Goal: Navigation & Orientation: Find specific page/section

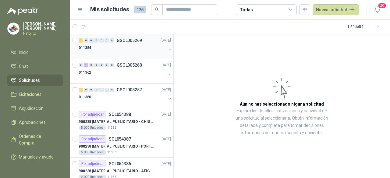
click at [105, 52] on div at bounding box center [123, 54] width 88 height 5
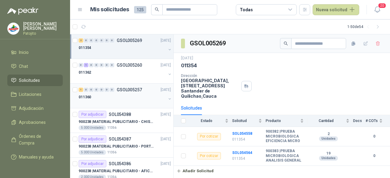
click at [106, 94] on div "011360" at bounding box center [123, 97] width 88 height 7
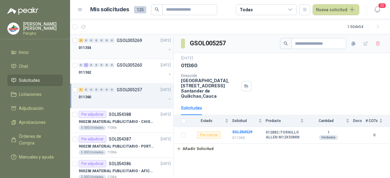
click at [110, 45] on div "011354" at bounding box center [123, 47] width 88 height 7
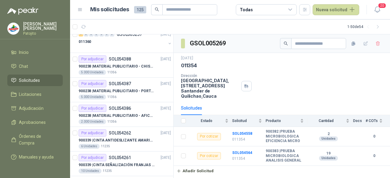
scroll to position [61, 0]
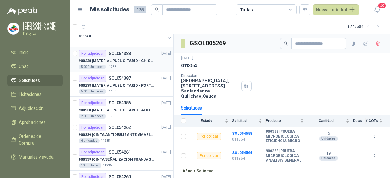
click at [143, 65] on div "5.000 Unidades 11356" at bounding box center [125, 67] width 92 height 5
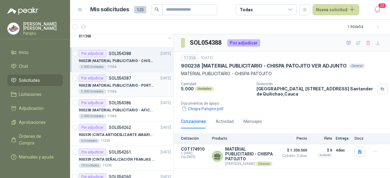
click at [137, 81] on div "Por adjudicar SOL054387 [DATE]" at bounding box center [125, 78] width 92 height 7
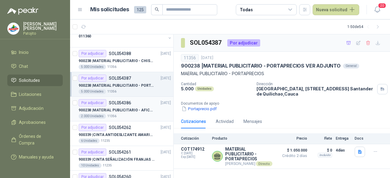
click at [140, 109] on p "900238 | MATERIAL PUBLICITARIO - AFICHE VER ADJUNTO" at bounding box center [117, 111] width 76 height 6
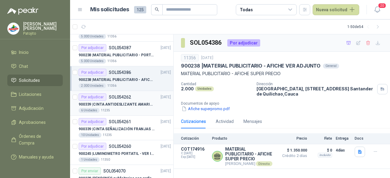
scroll to position [122, 0]
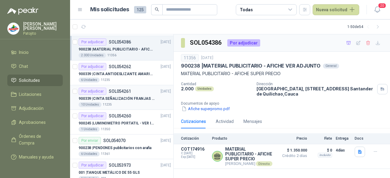
click at [144, 105] on div "10 Unidades 11235" at bounding box center [125, 104] width 92 height 5
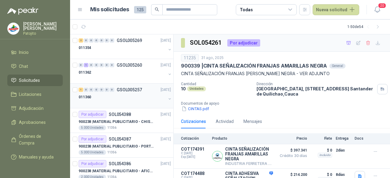
click at [146, 92] on div "1 0 0 0 0 0 0 GSOL005257 [DATE]" at bounding box center [126, 89] width 94 height 7
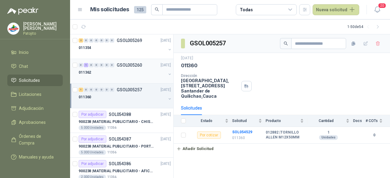
click at [137, 70] on div "011362" at bounding box center [123, 72] width 88 height 7
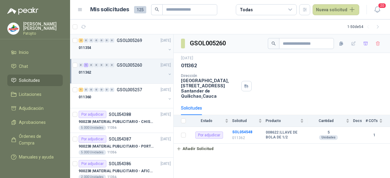
click at [141, 48] on div "011354" at bounding box center [123, 47] width 88 height 7
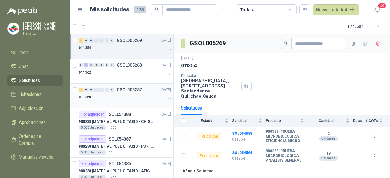
click at [148, 103] on div at bounding box center [123, 103] width 88 height 5
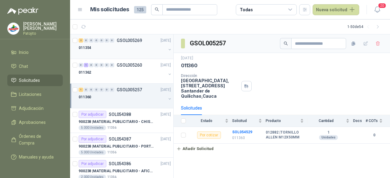
click at [118, 48] on div "011354" at bounding box center [123, 47] width 88 height 7
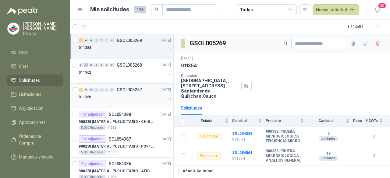
click at [121, 98] on div "011360" at bounding box center [123, 97] width 88 height 7
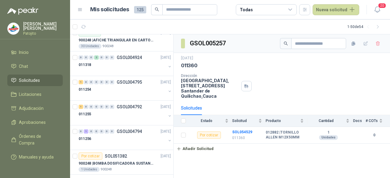
scroll to position [1094, 0]
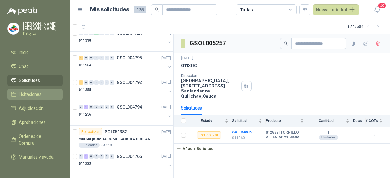
click at [41, 94] on span "Licitaciones" at bounding box center [30, 94] width 23 height 7
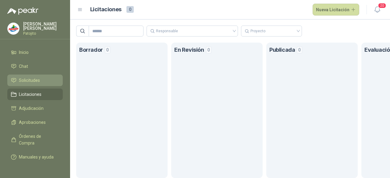
click at [39, 81] on span "Solicitudes" at bounding box center [29, 80] width 21 height 7
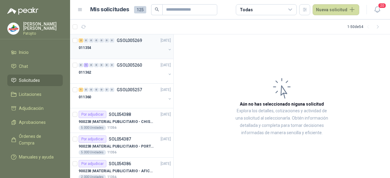
click at [150, 45] on div "011354" at bounding box center [123, 47] width 88 height 7
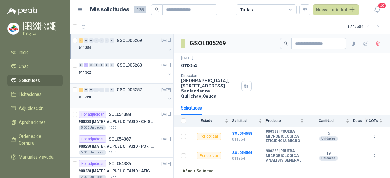
click at [129, 94] on div "011360" at bounding box center [123, 97] width 88 height 7
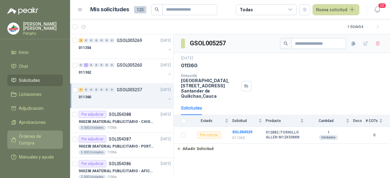
click at [42, 134] on span "Órdenes de Compra" at bounding box center [38, 139] width 38 height 13
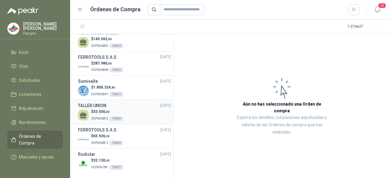
scroll to position [539, 0]
click at [41, 124] on span "Aprobaciones" at bounding box center [32, 122] width 27 height 7
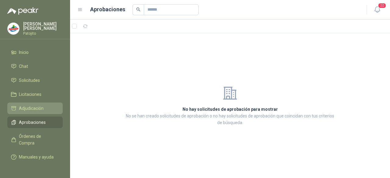
click at [48, 106] on li "Adjudicación" at bounding box center [35, 108] width 48 height 7
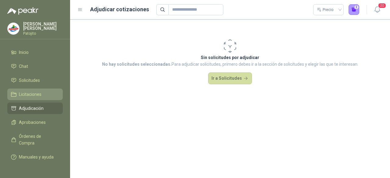
click at [39, 91] on span "Licitaciones" at bounding box center [30, 94] width 23 height 7
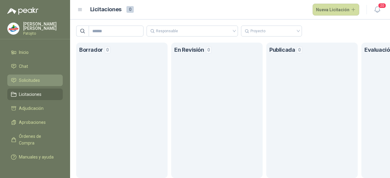
click at [40, 77] on li "Solicitudes" at bounding box center [35, 80] width 48 height 7
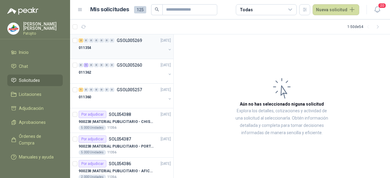
click at [134, 47] on div "011354" at bounding box center [123, 47] width 88 height 7
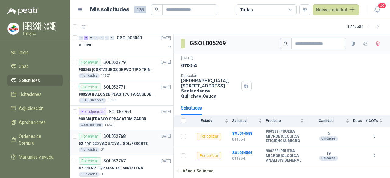
scroll to position [640, 0]
